Goal: Task Accomplishment & Management: Manage account settings

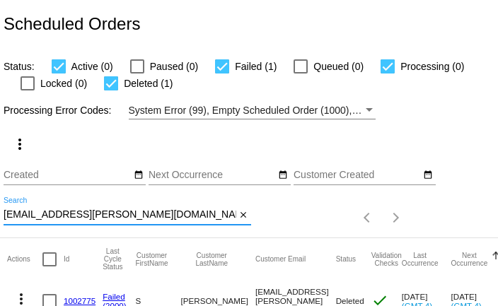
click at [125, 214] on input "es.r.gregg@gmail.com" at bounding box center [120, 214] width 233 height 11
click at [125, 214] on input "[EMAIL_ADDRESS][PERSON_NAME][DOMAIN_NAME]" at bounding box center [120, 214] width 233 height 11
paste input "831elaine"
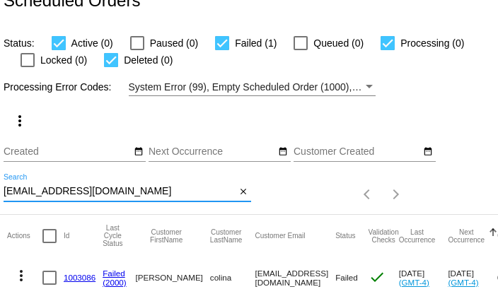
scroll to position [54, 0]
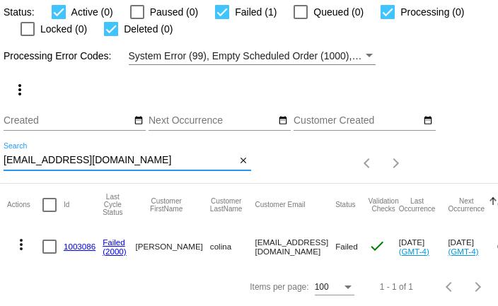
type input "[EMAIL_ADDRESS][DOMAIN_NAME]"
click at [25, 245] on mat-icon "more_vert" at bounding box center [21, 244] width 17 height 17
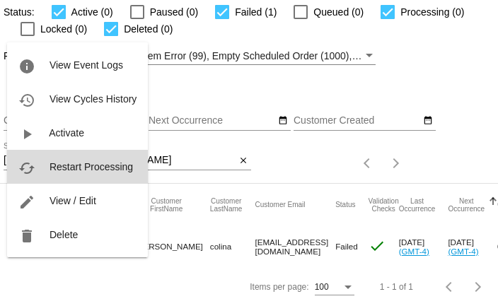
click at [76, 169] on span "Restart Processing" at bounding box center [91, 166] width 83 height 11
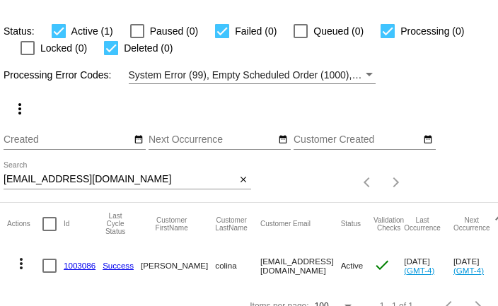
scroll to position [54, 0]
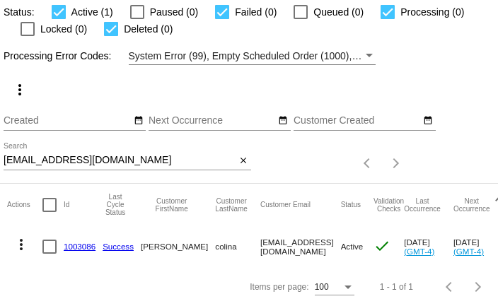
click at [21, 243] on mat-icon "more_vert" at bounding box center [21, 244] width 17 height 17
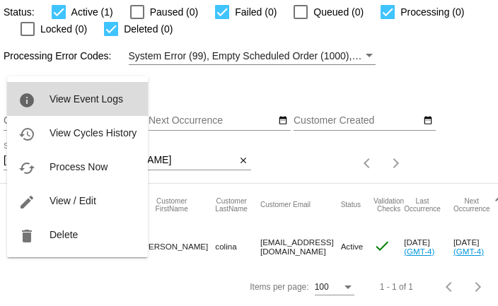
click at [74, 95] on span "View Event Logs" at bounding box center [87, 98] width 74 height 11
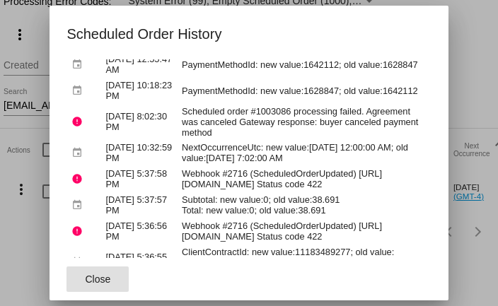
scroll to position [190, 0]
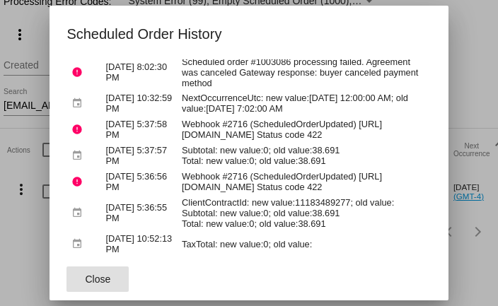
click at [100, 274] on span "Close" at bounding box center [98, 279] width 25 height 11
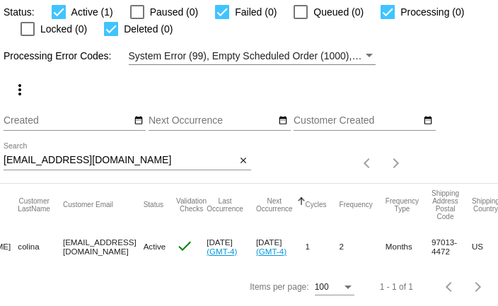
scroll to position [0, 205]
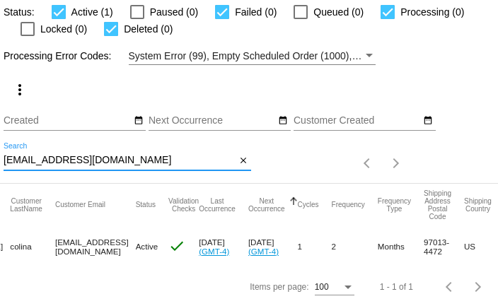
click at [137, 158] on input "[EMAIL_ADDRESS][DOMAIN_NAME]" at bounding box center [120, 160] width 233 height 11
paste input "es.[PERSON_NAME]"
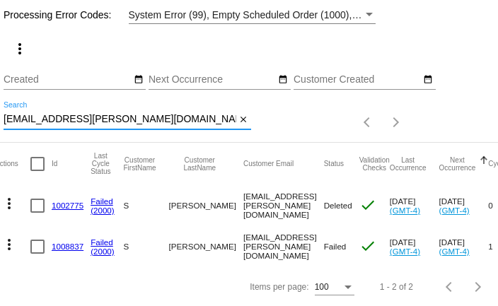
scroll to position [0, 0]
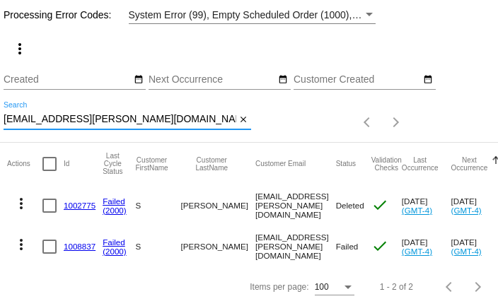
click at [20, 246] on mat-icon "more_vert" at bounding box center [21, 244] width 17 height 17
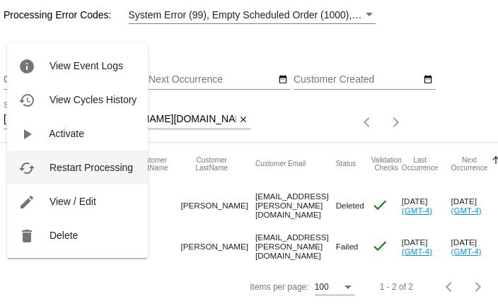
click at [71, 174] on button "cached Restart Processing" at bounding box center [77, 168] width 141 height 34
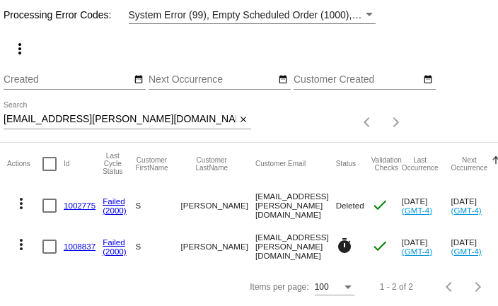
click at [52, 122] on input "[EMAIL_ADDRESS][PERSON_NAME][DOMAIN_NAME]" at bounding box center [120, 119] width 233 height 11
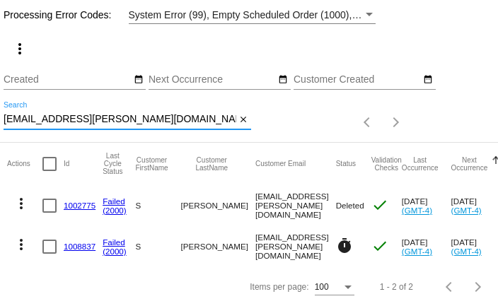
click at [52, 122] on input "[EMAIL_ADDRESS][PERSON_NAME][DOMAIN_NAME]" at bounding box center [120, 119] width 233 height 11
paste input "[PERSON_NAME].martinson1217"
type input "[PERSON_NAME][EMAIL_ADDRESS][DOMAIN_NAME]"
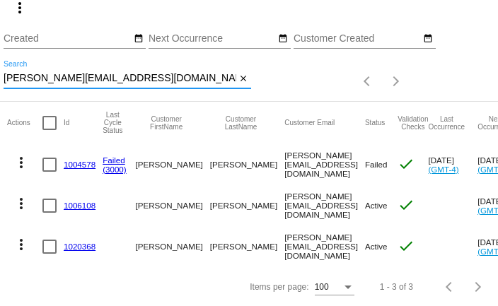
click at [78, 248] on link "1020368" at bounding box center [80, 246] width 32 height 9
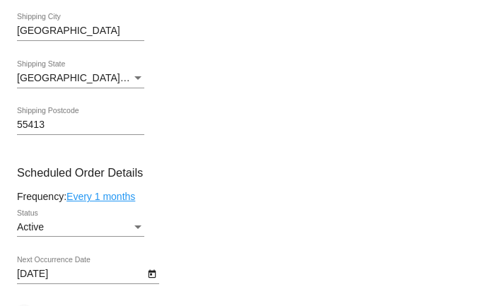
scroll to position [547, 0]
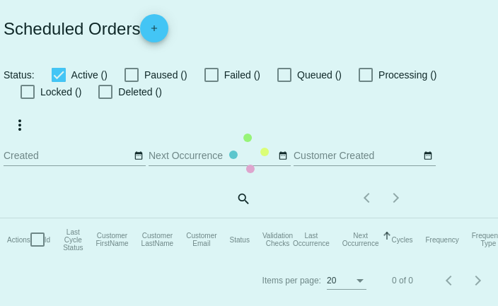
checkbox input "true"
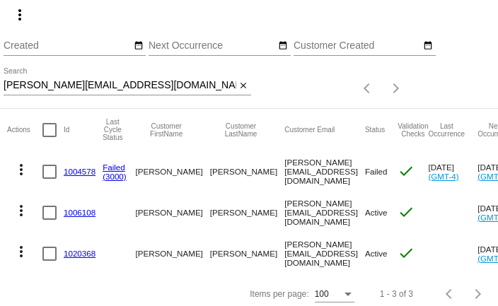
scroll to position [137, 0]
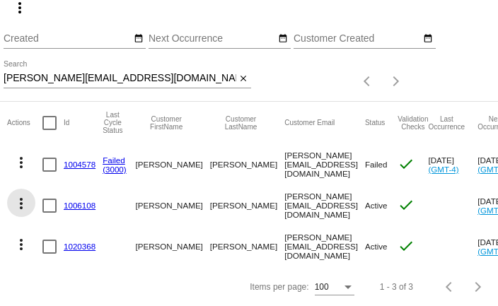
click at [22, 204] on mat-icon "more_vert" at bounding box center [21, 203] width 17 height 17
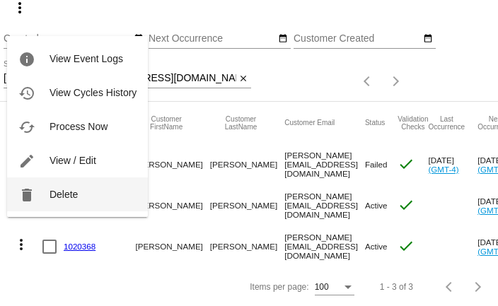
click at [47, 199] on button "delete Delete" at bounding box center [77, 195] width 141 height 34
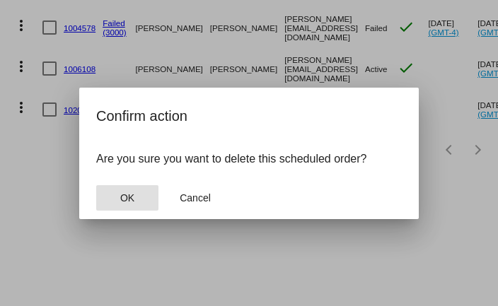
click at [125, 204] on button "OK" at bounding box center [127, 197] width 62 height 25
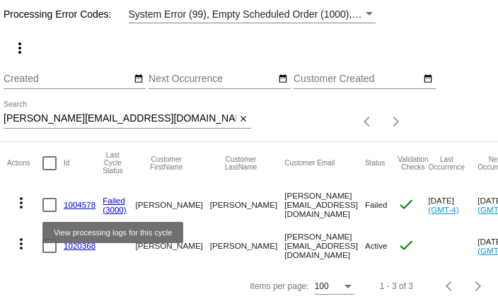
scroll to position [95, 0]
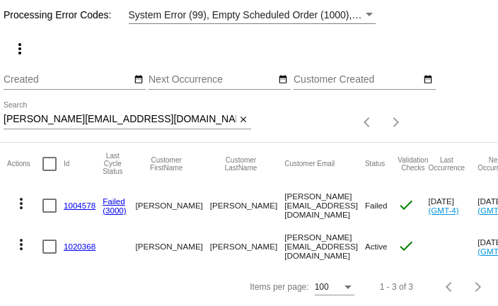
click at [23, 199] on mat-icon "more_vert" at bounding box center [21, 203] width 17 height 17
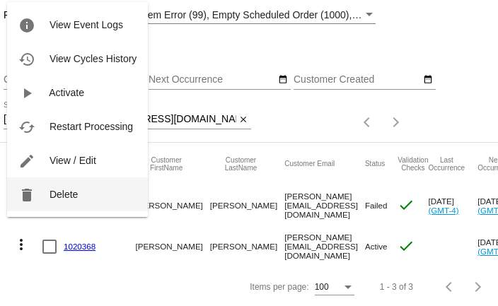
click at [53, 198] on span "Delete" at bounding box center [64, 194] width 28 height 11
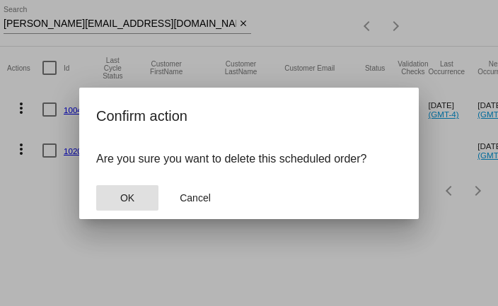
click at [132, 199] on span "OK" at bounding box center [127, 197] width 14 height 11
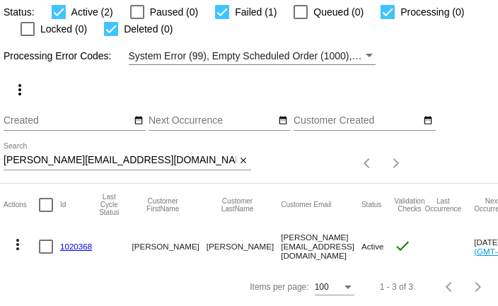
scroll to position [0, 0]
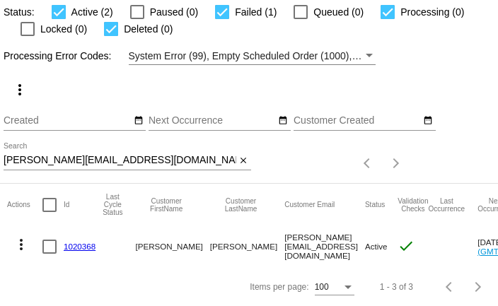
click at [83, 249] on link "1020368" at bounding box center [80, 246] width 32 height 9
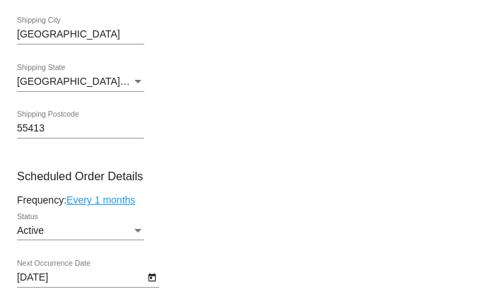
scroll to position [560, 0]
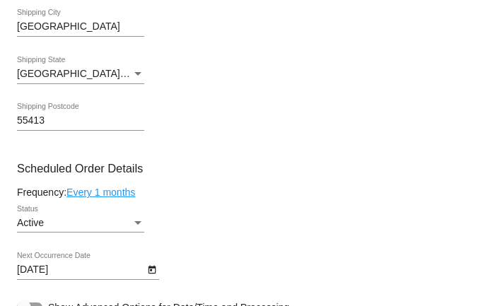
click at [122, 198] on link "Every 1 months" at bounding box center [100, 192] width 69 height 11
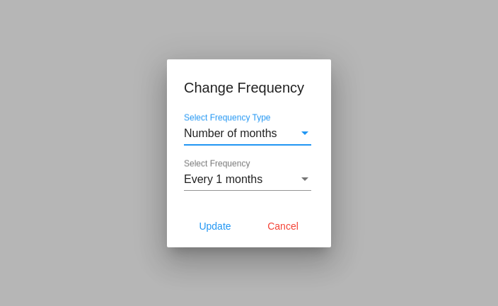
click at [259, 139] on span "Number of months" at bounding box center [230, 133] width 93 height 12
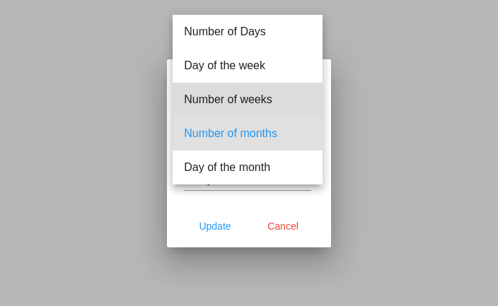
click at [261, 104] on span "Number of weeks" at bounding box center [247, 100] width 127 height 34
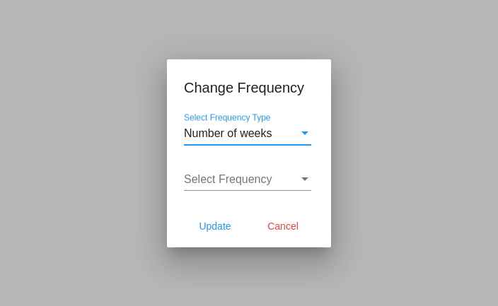
click at [267, 175] on span "Select Frequency" at bounding box center [228, 179] width 88 height 12
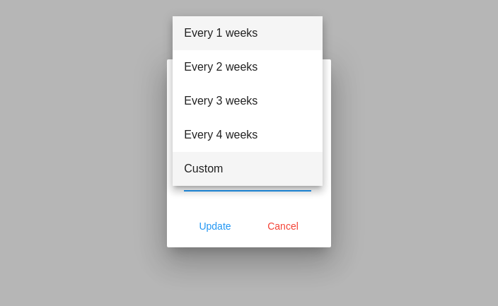
click at [245, 168] on span "Custom" at bounding box center [247, 169] width 127 height 34
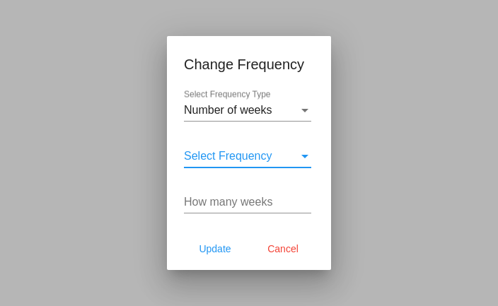
click at [245, 161] on span "Select Frequency" at bounding box center [228, 156] width 88 height 12
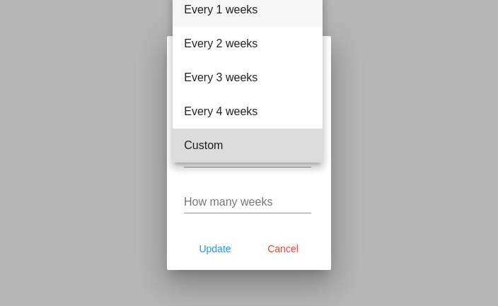
click at [226, 146] on span "Custom" at bounding box center [247, 146] width 127 height 34
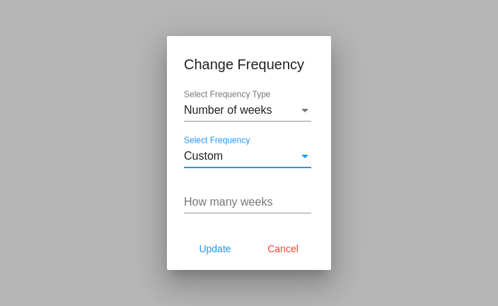
click at [231, 199] on input "How many weeks" at bounding box center [247, 202] width 127 height 13
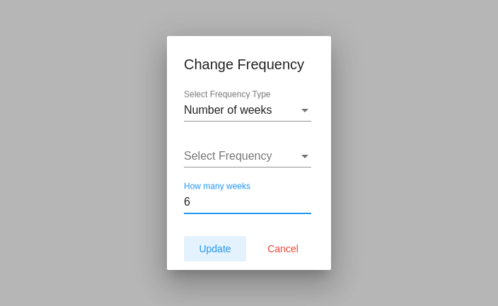
type input "6"
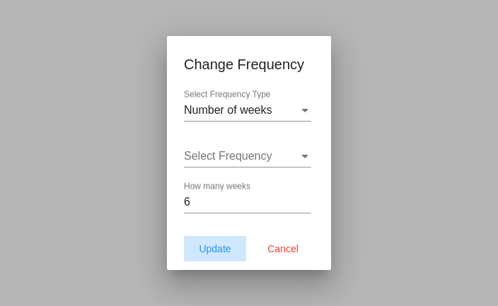
click at [224, 247] on span "Update" at bounding box center [215, 248] width 32 height 11
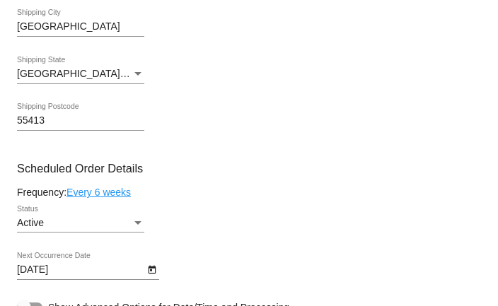
click at [150, 278] on icon "Open calendar" at bounding box center [152, 270] width 10 height 17
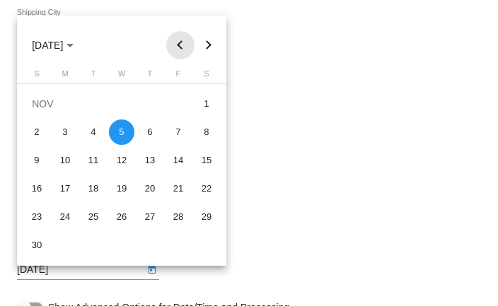
click at [179, 48] on button "Previous month" at bounding box center [180, 45] width 28 height 28
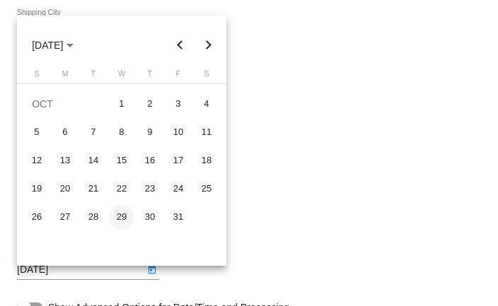
click at [125, 221] on div "29" at bounding box center [121, 216] width 25 height 25
type input "[DATE]"
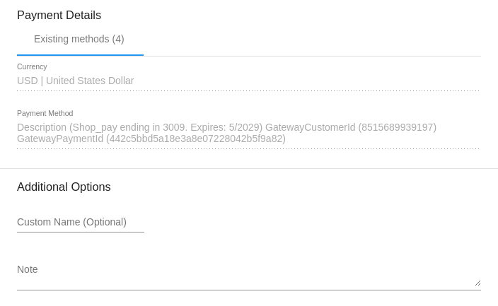
scroll to position [1331, 0]
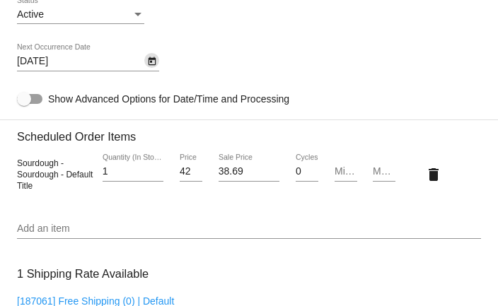
scroll to position [764, 0]
